Goal: Task Accomplishment & Management: Use online tool/utility

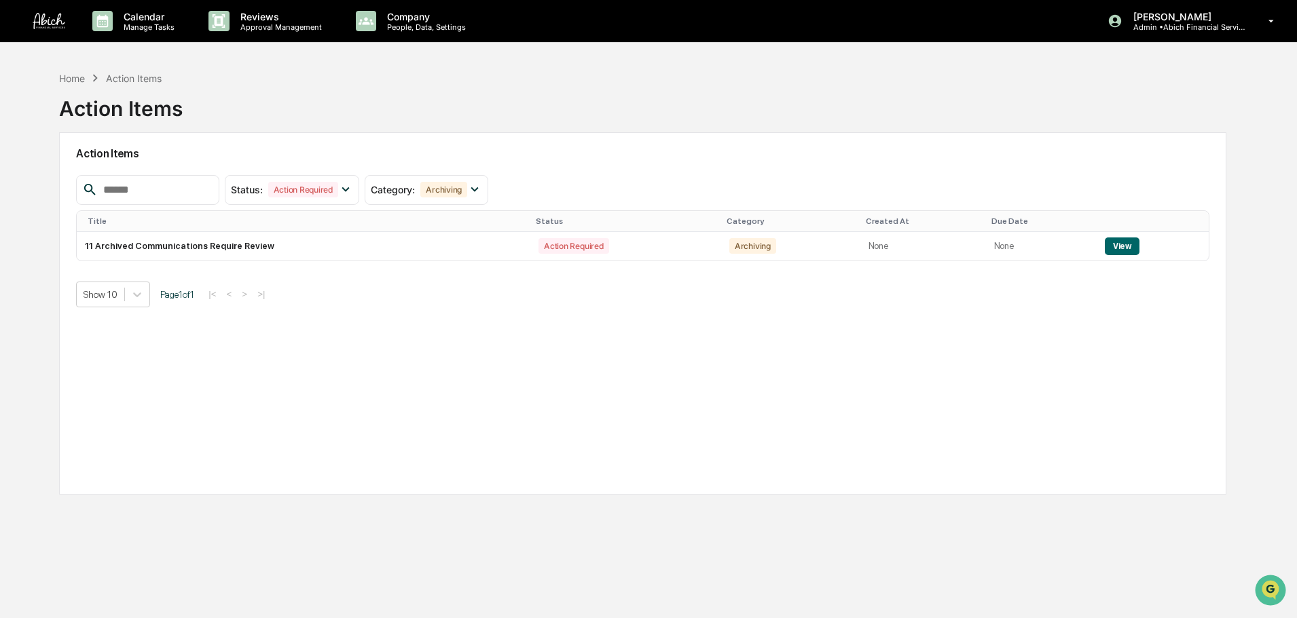
click at [270, 106] on div "Home Action Items Action Items" at bounding box center [642, 98] width 1167 height 68
click at [338, 198] on div "Status : Action Required" at bounding box center [292, 190] width 135 height 30
click at [489, 335] on div "Action Items Status : Action Required Select/Deselect All Action Required Resol…" at bounding box center [642, 313] width 1167 height 363
click at [1111, 238] on button "View" at bounding box center [1122, 247] width 35 height 18
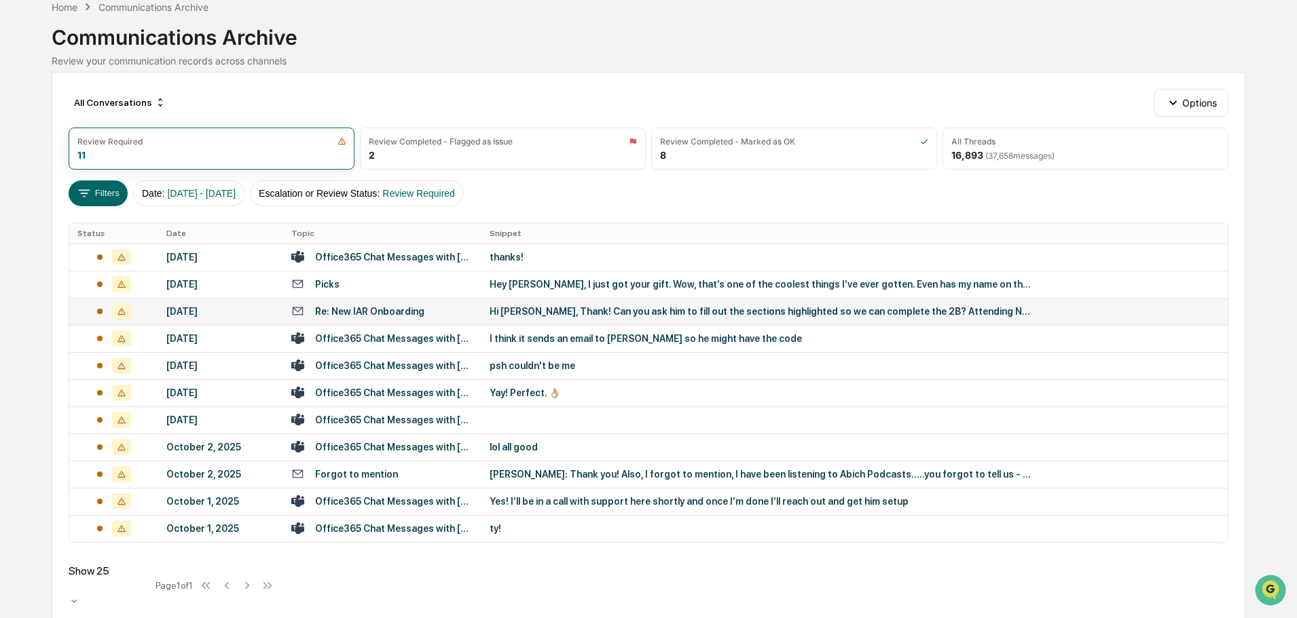
scroll to position [69, 0]
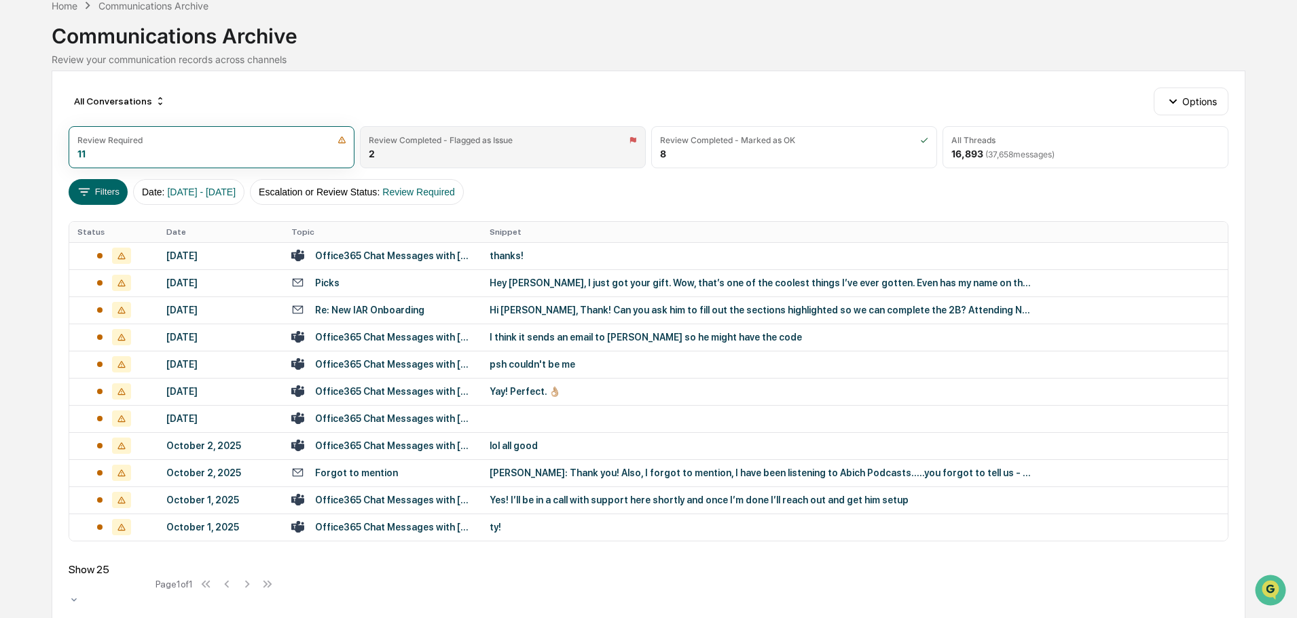
click at [481, 153] on div "Review Completed - Flagged as Issue 2" at bounding box center [503, 147] width 286 height 42
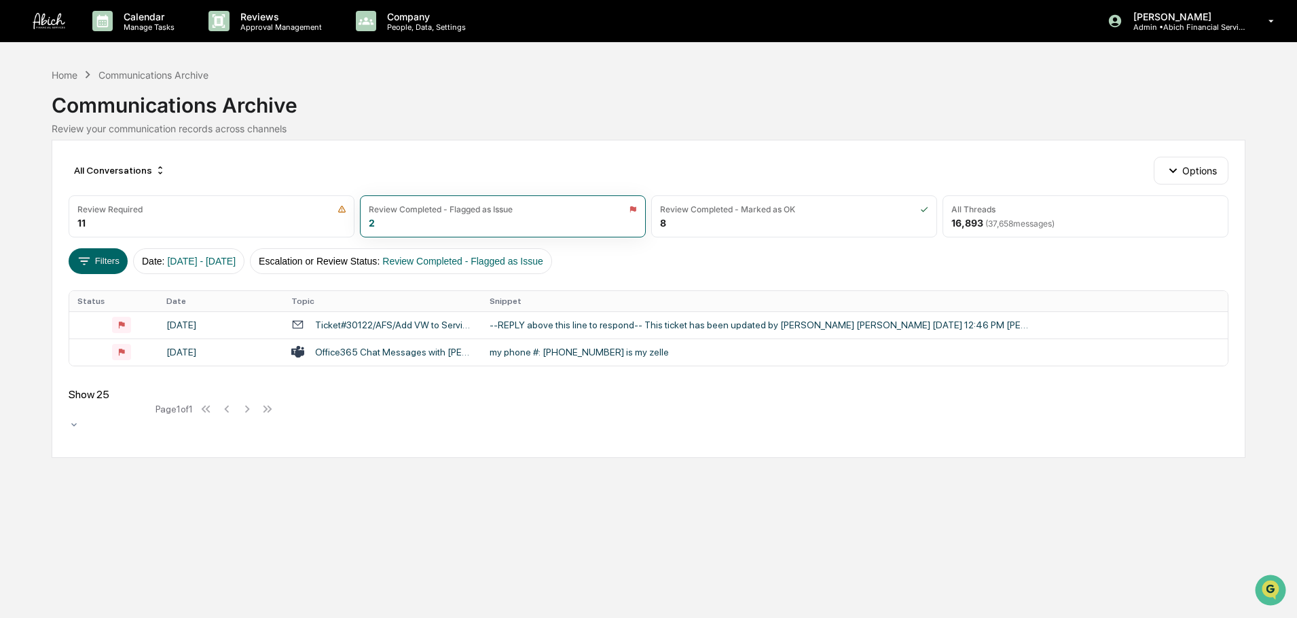
scroll to position [0, 0]
click at [226, 205] on div "Review Required" at bounding box center [213, 209] width 270 height 10
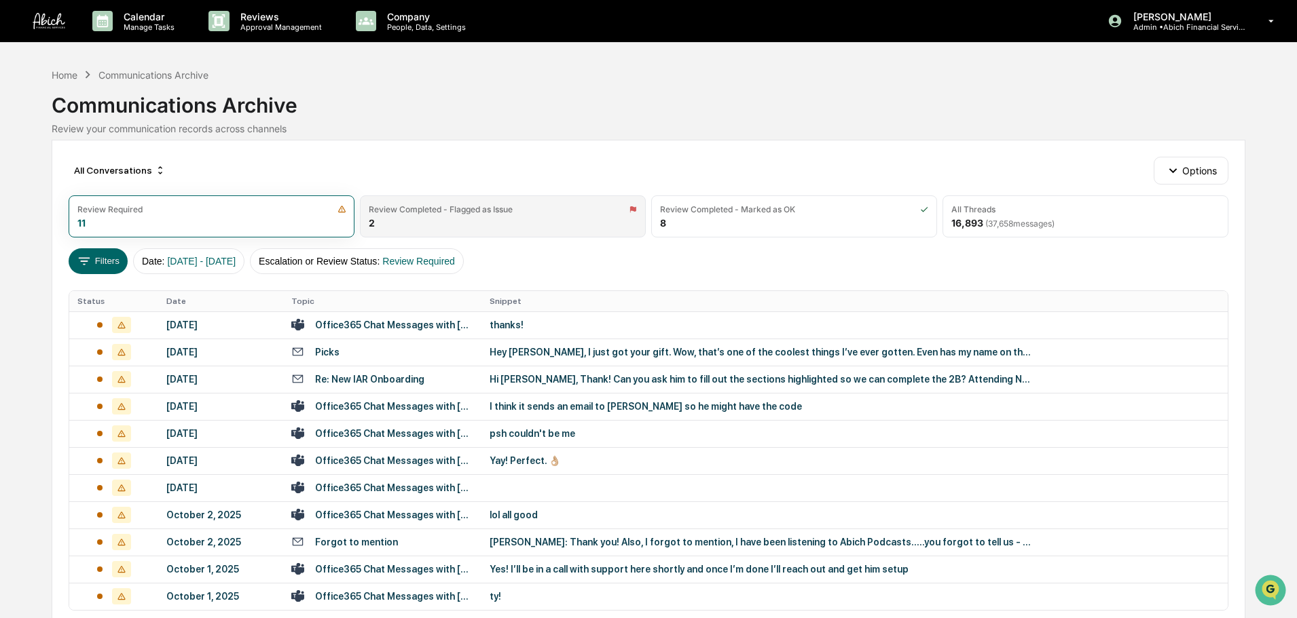
click at [473, 216] on div "Review Completed - Flagged as Issue 2" at bounding box center [503, 217] width 286 height 42
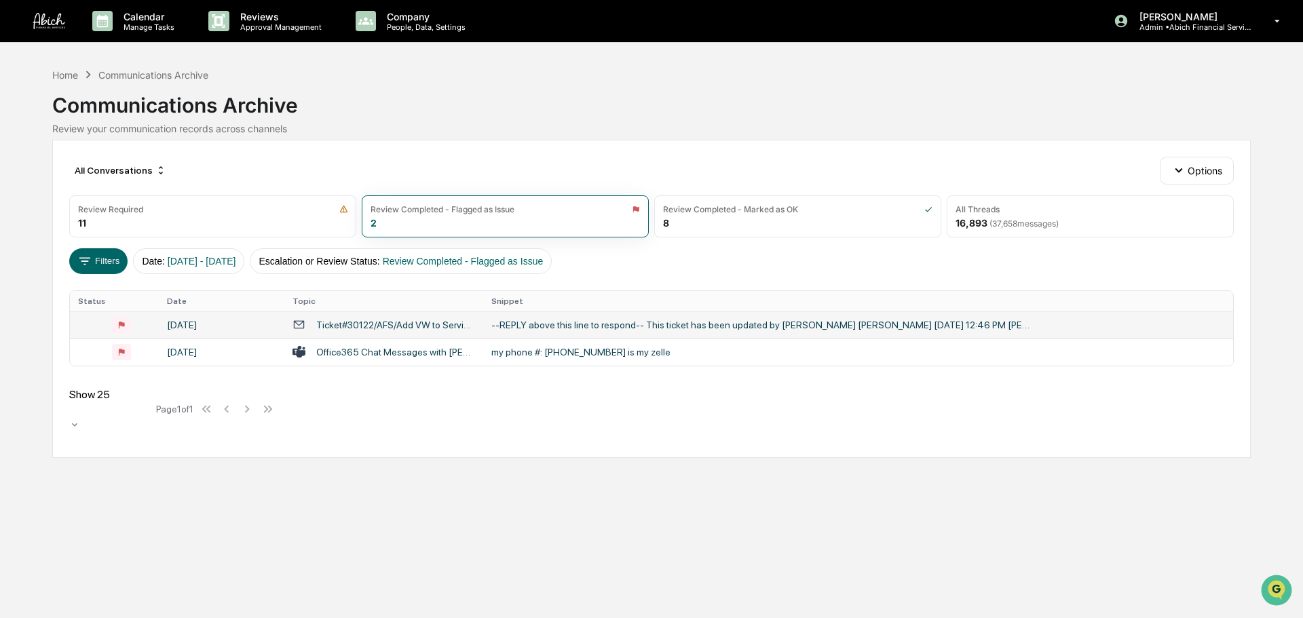
click at [583, 327] on div "--REPLY above this line to respond-- This ticket has been updated by [PERSON_NA…" at bounding box center [763, 325] width 543 height 11
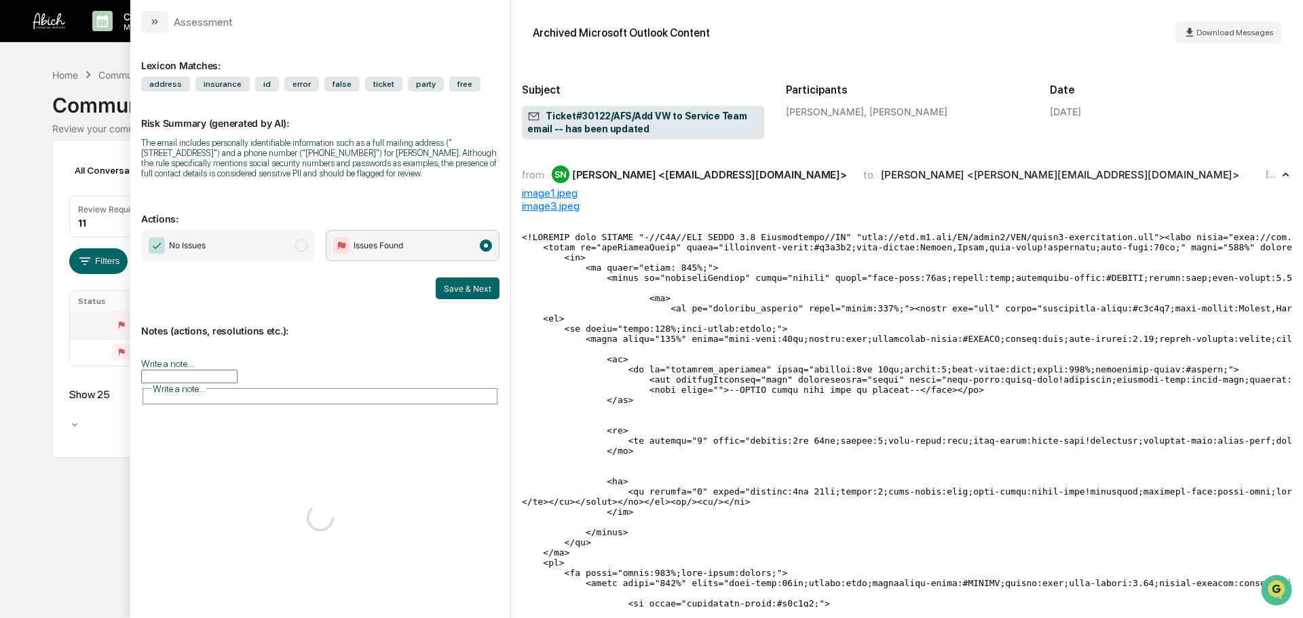
click at [87, 450] on div "Calendar Manage Tasks Reviews Approval Management Company People, Data, Setting…" at bounding box center [651, 309] width 1303 height 618
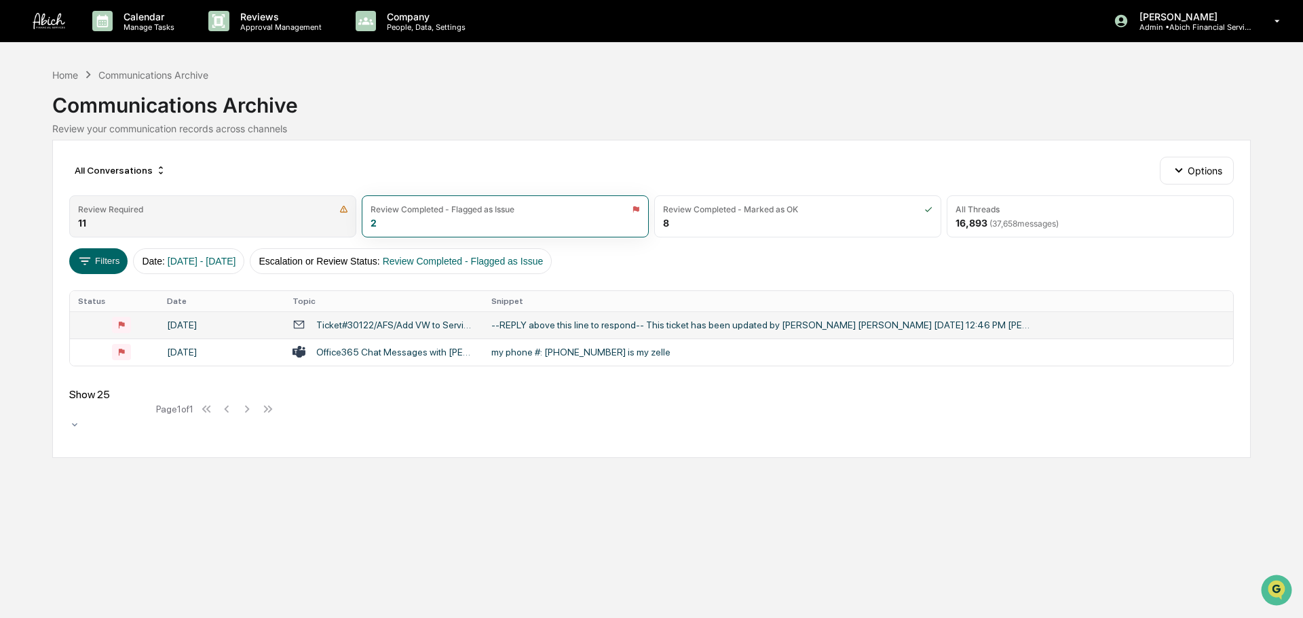
click at [216, 231] on div "Review Required 11" at bounding box center [212, 217] width 287 height 42
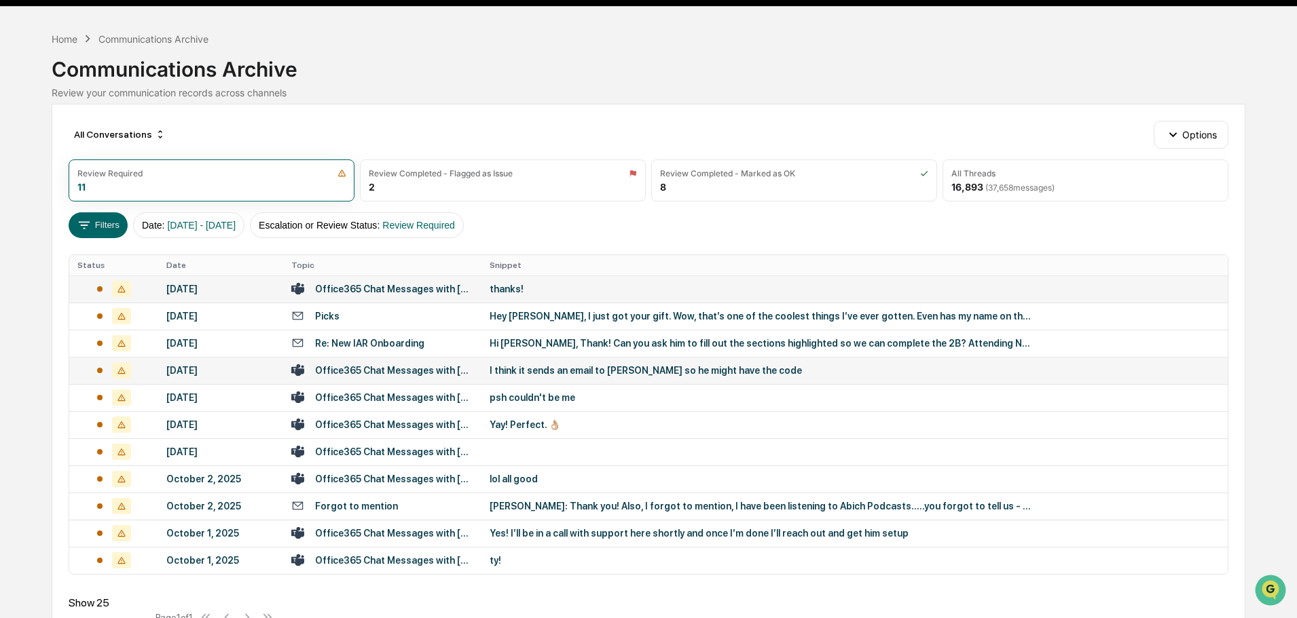
scroll to position [69, 0]
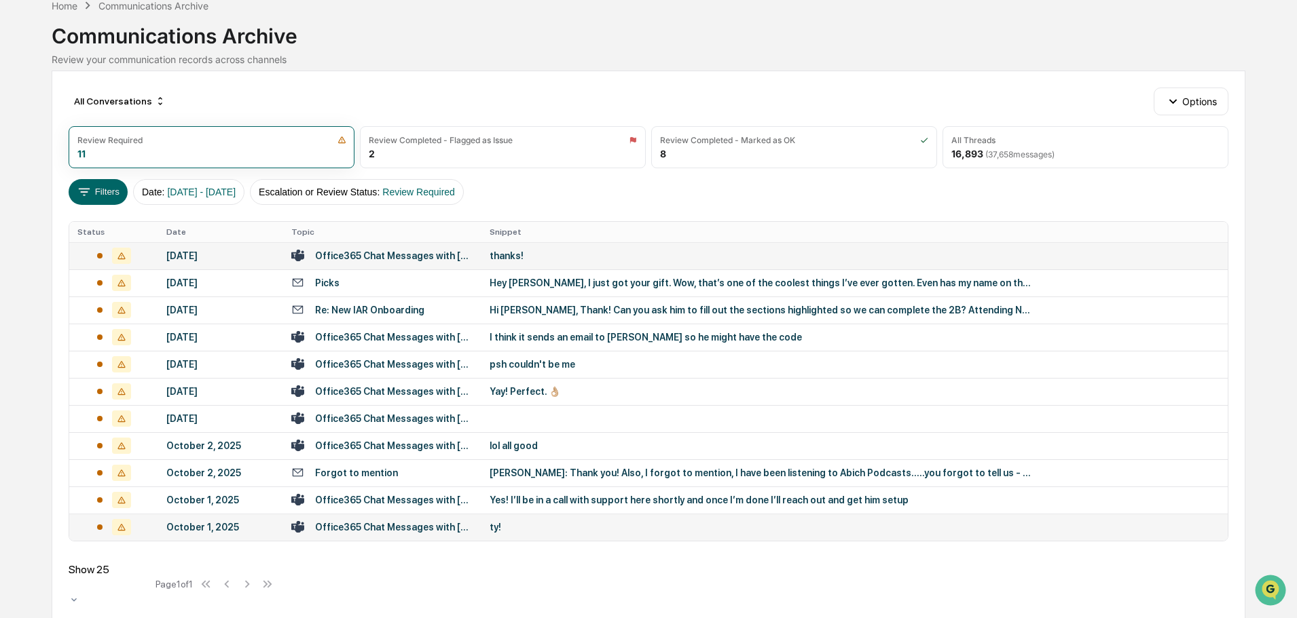
click at [533, 529] on div "ty!" at bounding box center [760, 527] width 543 height 11
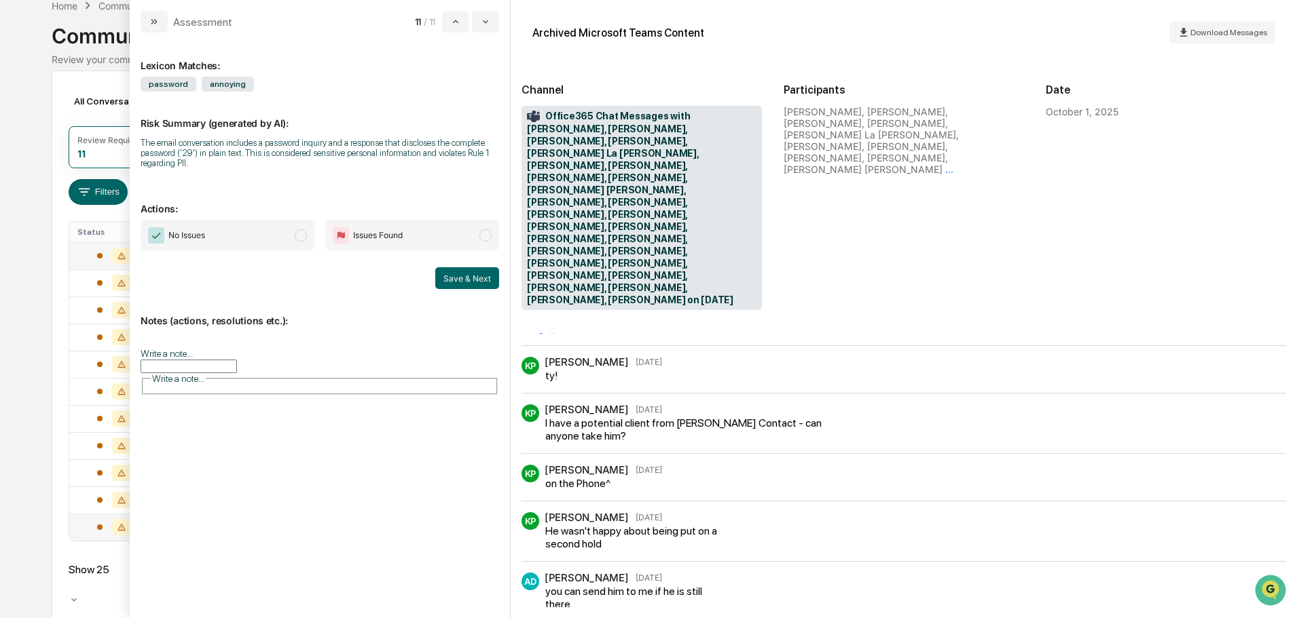
scroll to position [211, 0]
click at [30, 432] on div "Calendar Manage Tasks Reviews Approval Management Company People, Data, Setting…" at bounding box center [648, 282] width 1297 height 703
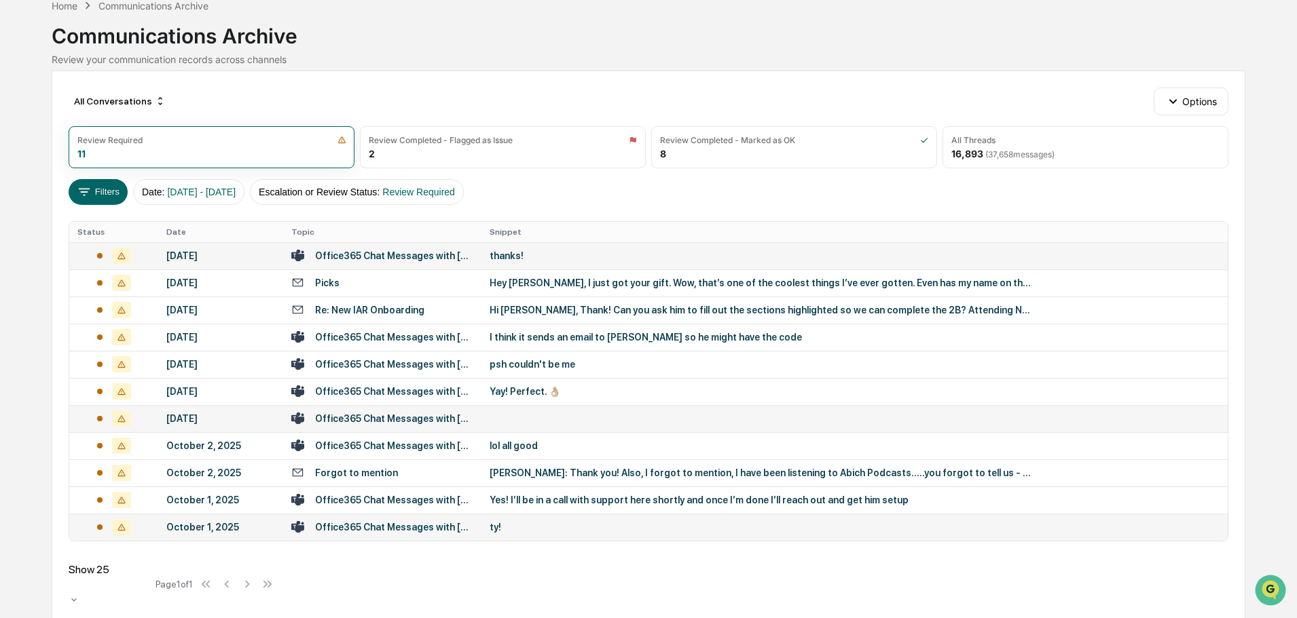
click at [534, 420] on td at bounding box center [854, 418] width 746 height 27
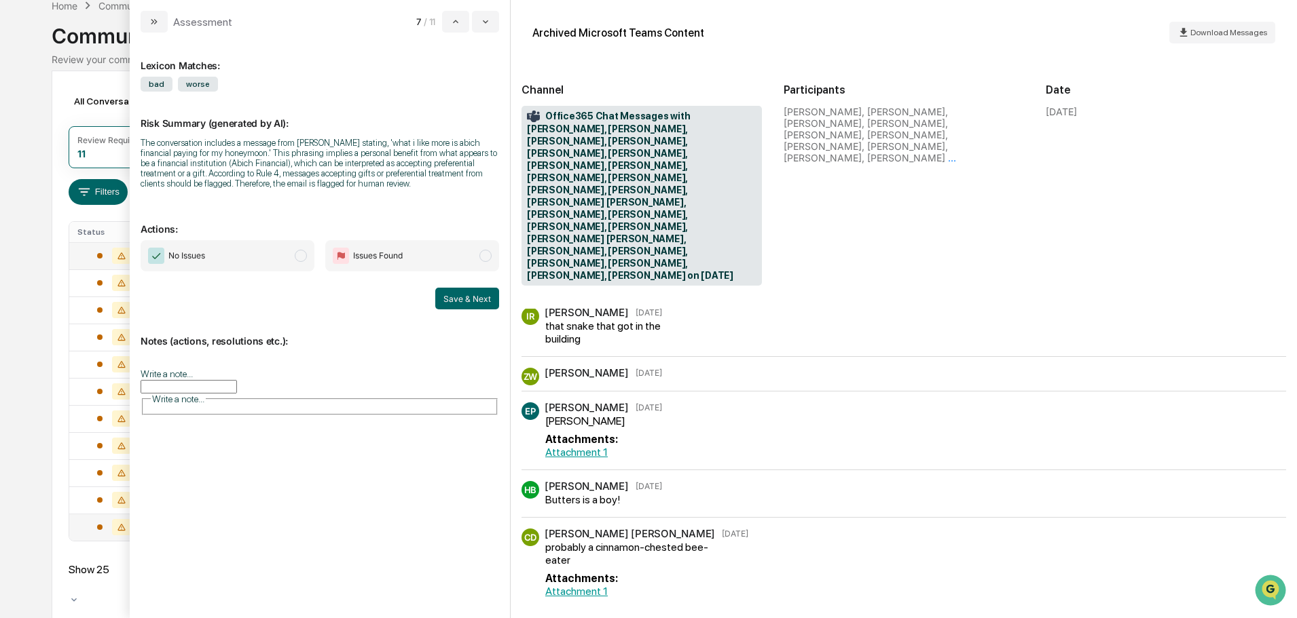
scroll to position [2777, 0]
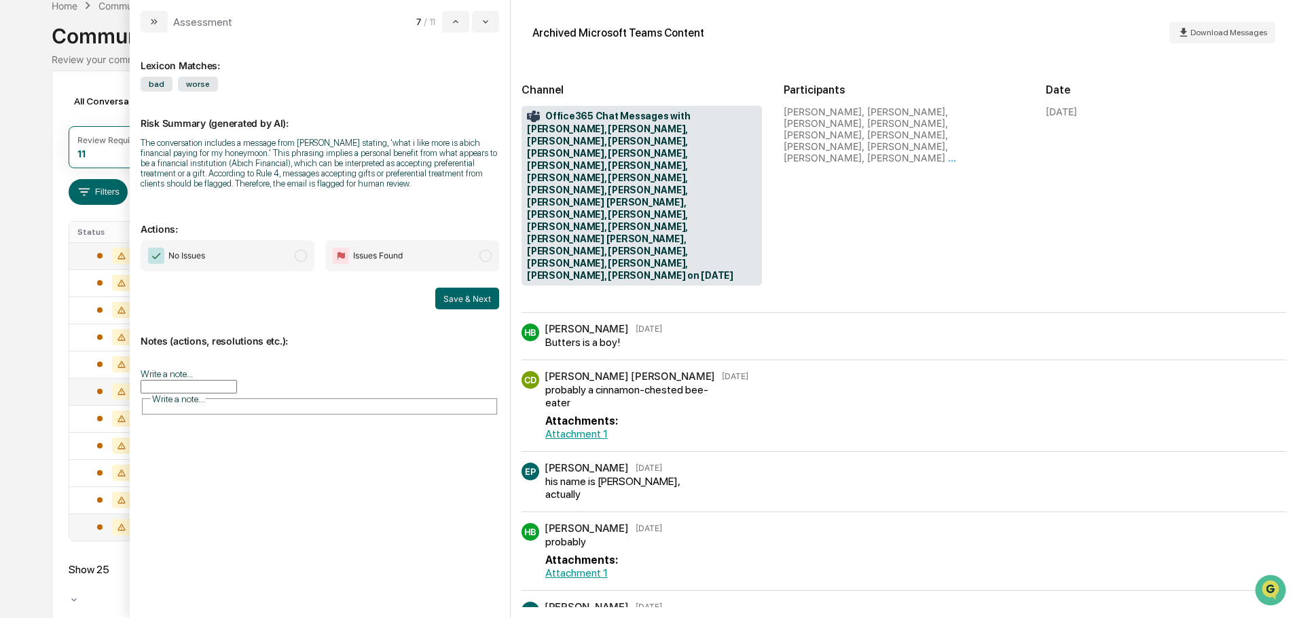
click at [77, 398] on td at bounding box center [113, 391] width 88 height 27
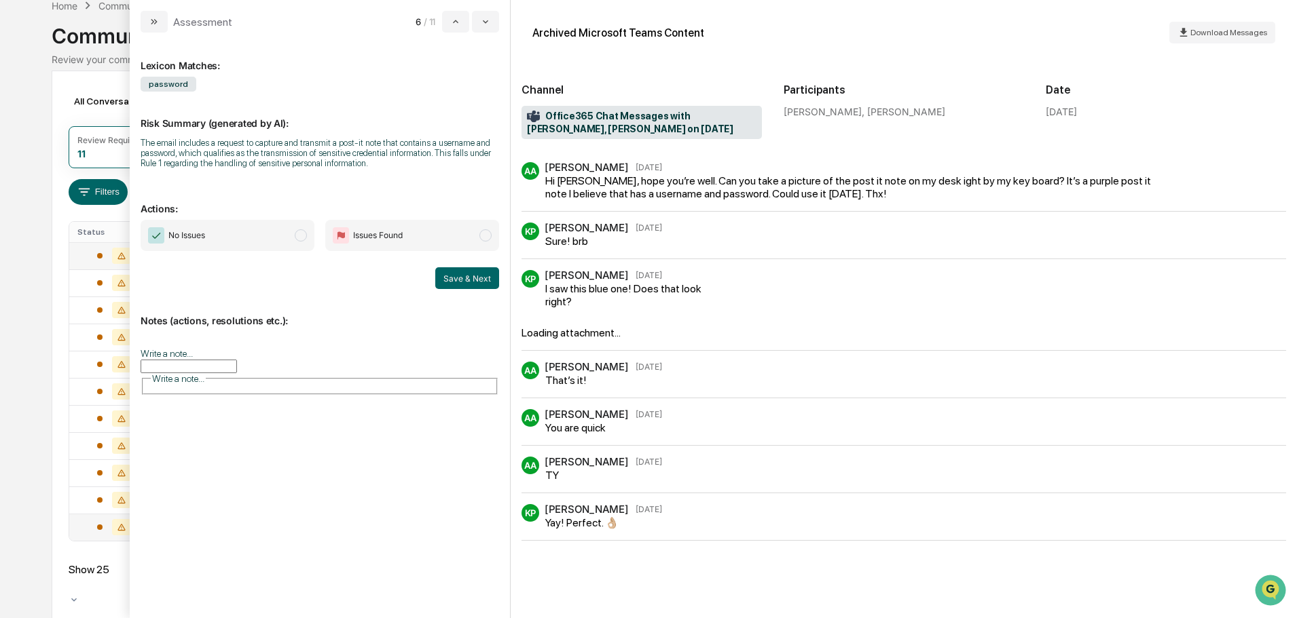
click at [52, 381] on div "All Conversations Options Review Required 11 Review Completed - Flagged as Issu…" at bounding box center [648, 352] width 1193 height 563
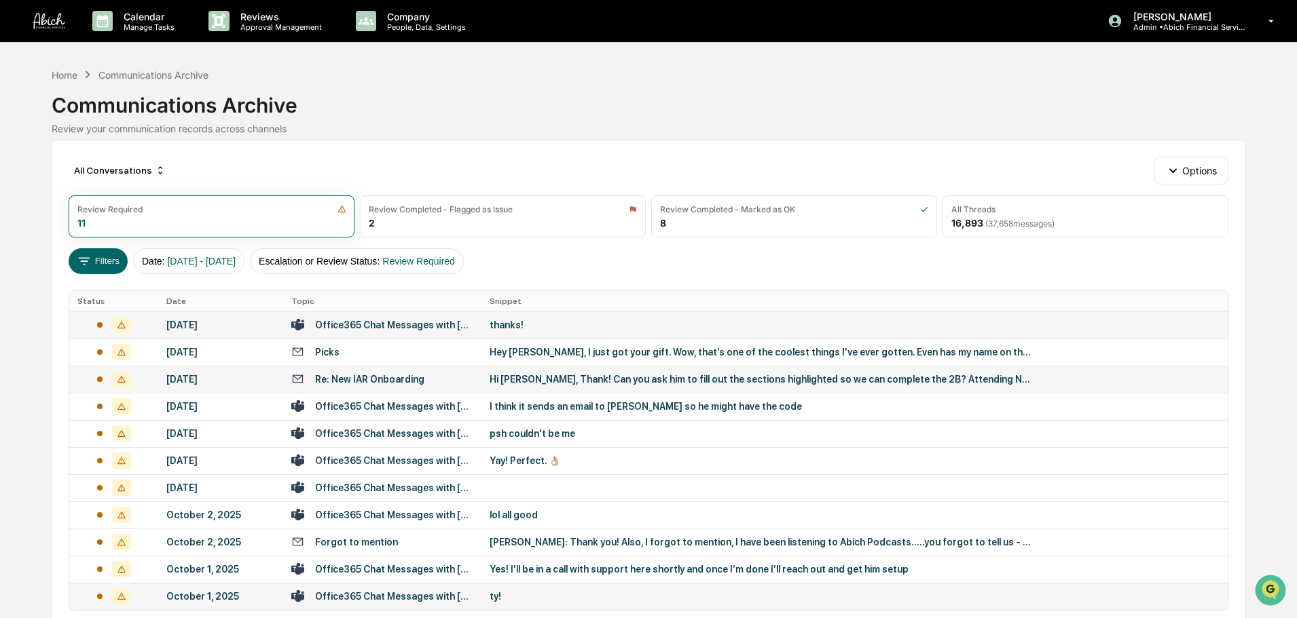
click at [593, 382] on div "Hi [PERSON_NAME], Thank! Can you ask him to fill out the sections highlighted s…" at bounding box center [760, 379] width 543 height 11
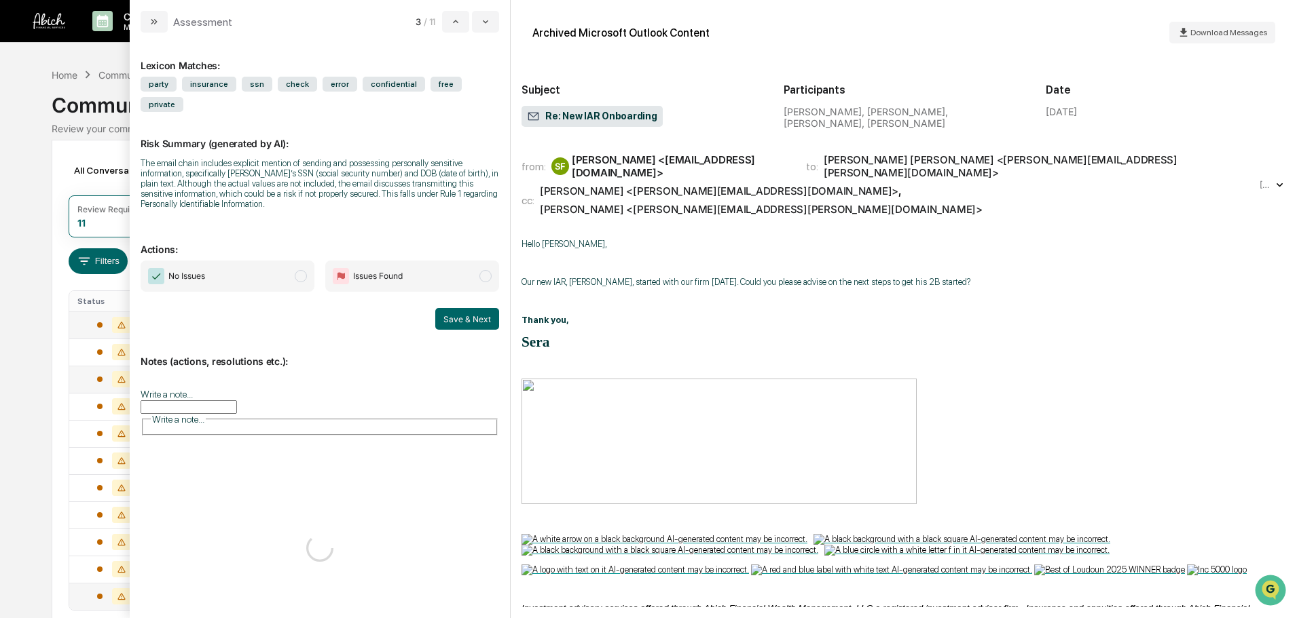
click at [53, 484] on div "All Conversations Options Review Required 11 Review Completed - Flagged as Issu…" at bounding box center [648, 421] width 1193 height 563
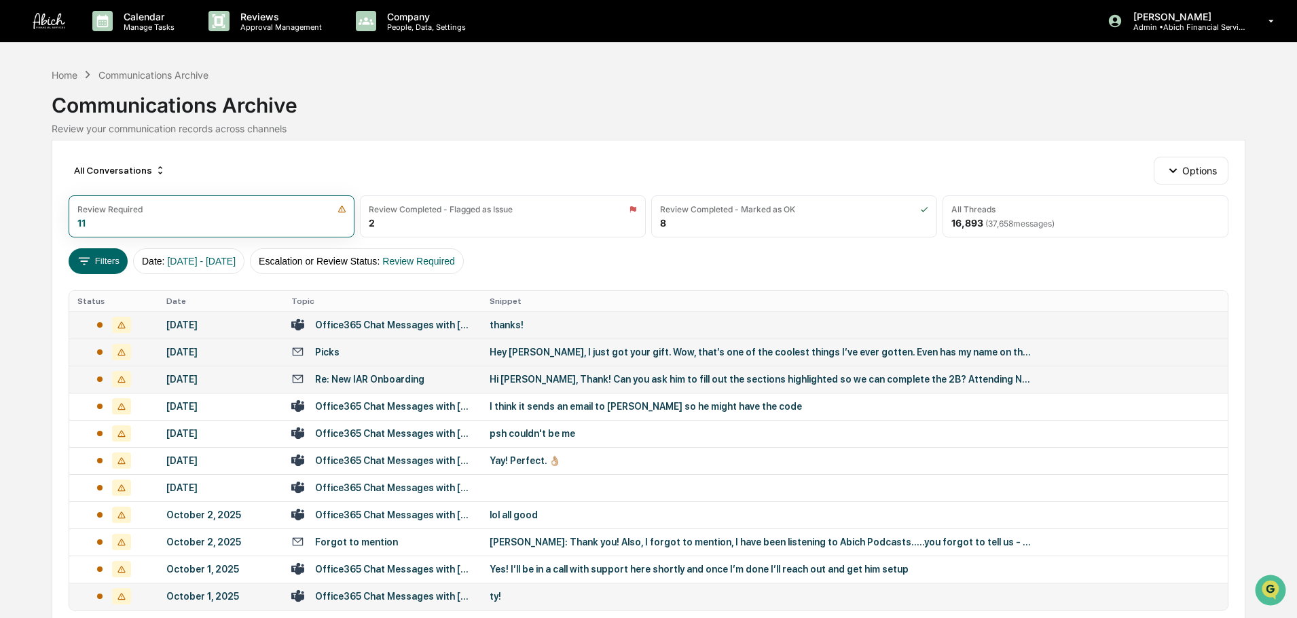
click at [491, 351] on div "Hey [PERSON_NAME], I just got your gift. Wow, that’s one of the coolest things …" at bounding box center [760, 352] width 543 height 11
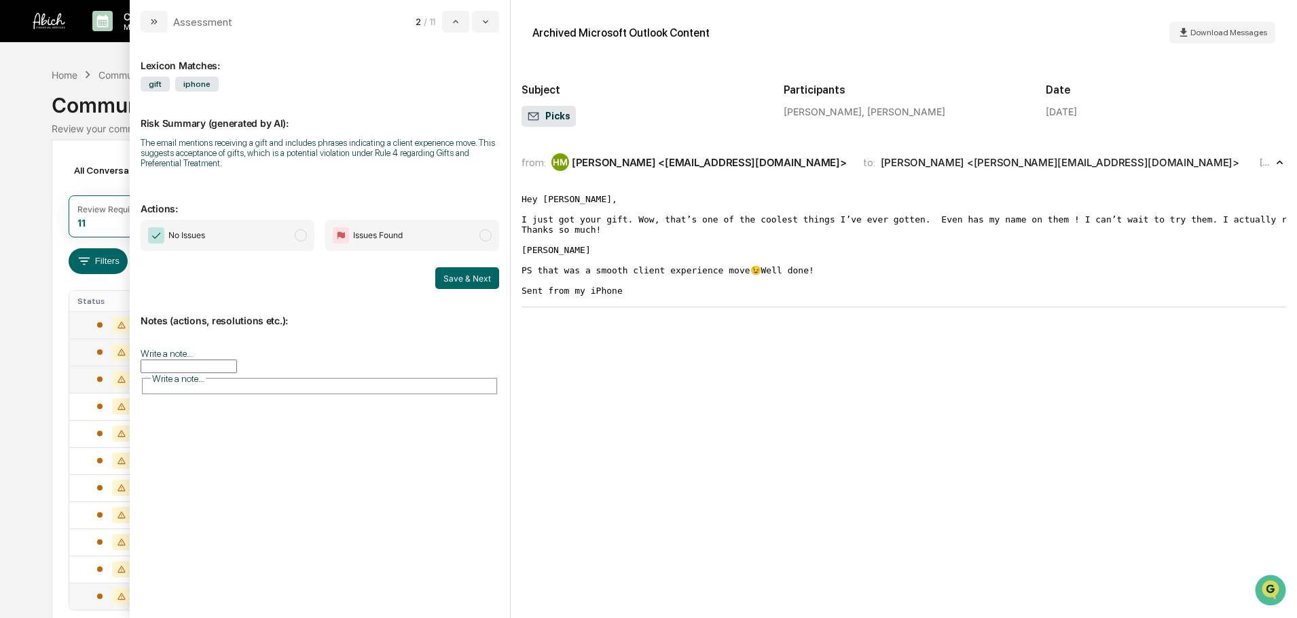
click at [54, 413] on div "All Conversations Options Review Required 11 Review Completed - Flagged as Issu…" at bounding box center [648, 421] width 1193 height 563
